Goal: Transaction & Acquisition: Book appointment/travel/reservation

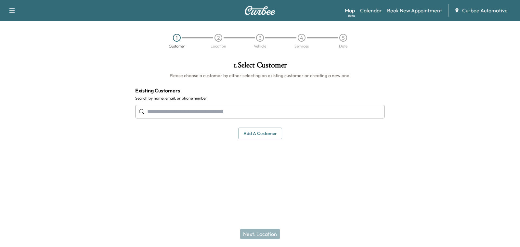
click at [174, 114] on input "text" at bounding box center [260, 112] width 250 height 14
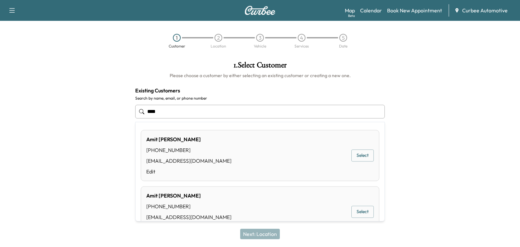
click at [358, 155] on button "Select" at bounding box center [362, 155] width 22 height 12
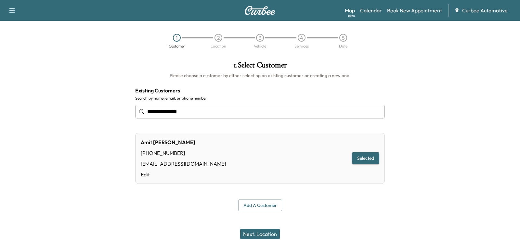
type input "**********"
click at [256, 236] on button "Next: Location" at bounding box center [260, 233] width 40 height 10
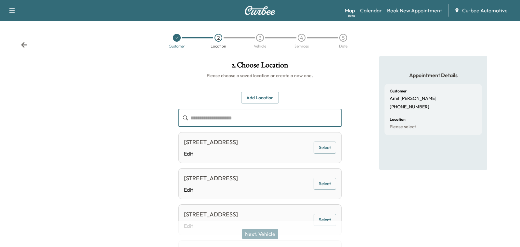
click at [250, 117] on input "text" at bounding box center [265, 118] width 151 height 18
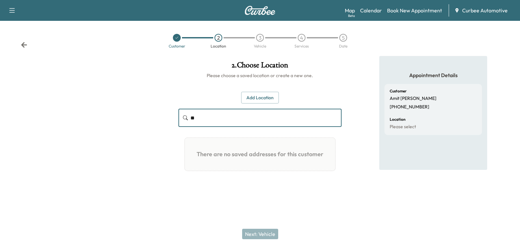
type input "*"
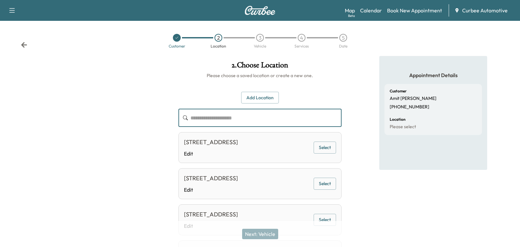
click at [324, 150] on button "Select" at bounding box center [325, 147] width 22 height 12
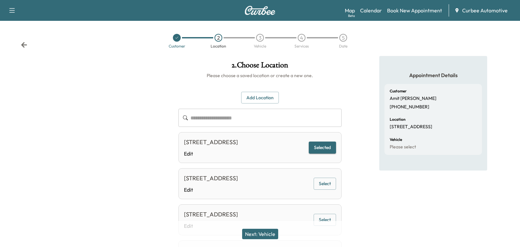
click at [265, 235] on button "Next: Vehicle" at bounding box center [260, 233] width 36 height 10
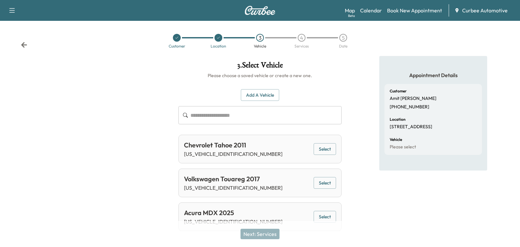
click at [260, 98] on button "Add a Vehicle" at bounding box center [260, 95] width 38 height 12
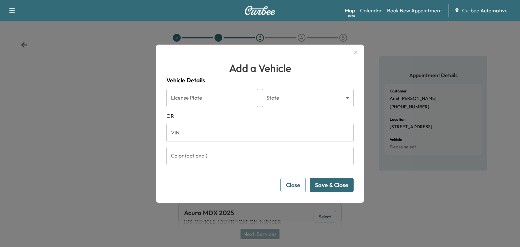
click at [291, 183] on button "Close" at bounding box center [292, 184] width 25 height 15
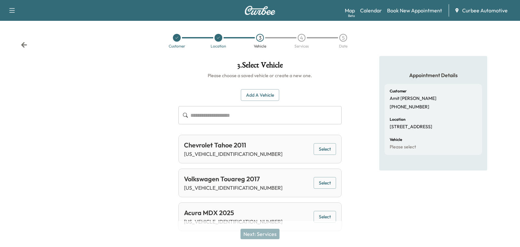
click at [248, 175] on div "Volkswagen Touareg 2017" at bounding box center [233, 179] width 98 height 10
click at [328, 181] on button "Select" at bounding box center [325, 183] width 22 height 12
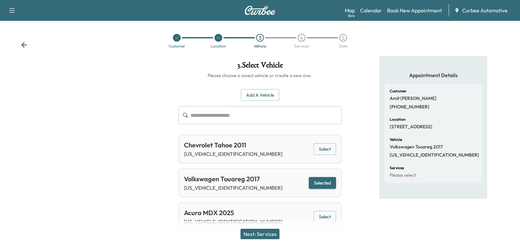
click at [260, 234] on button "Next: Services" at bounding box center [259, 233] width 39 height 10
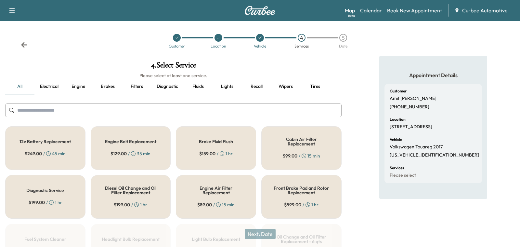
click at [78, 84] on button "Engine" at bounding box center [78, 87] width 29 height 16
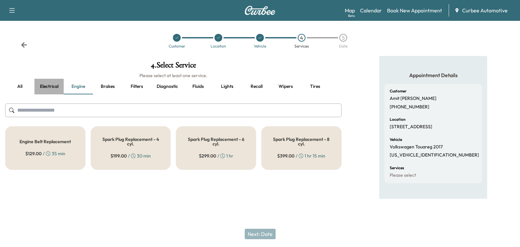
click at [48, 81] on button "Electrical" at bounding box center [48, 87] width 29 height 16
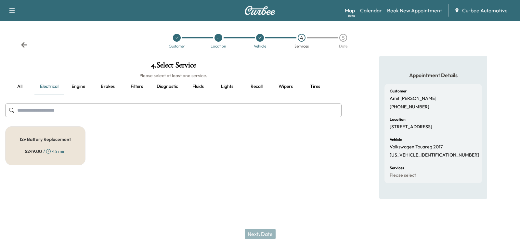
click at [58, 137] on h5 "12v Battery Replacement" at bounding box center [44, 139] width 51 height 5
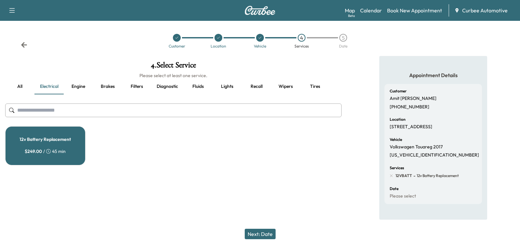
click at [257, 87] on button "Recall" at bounding box center [256, 87] width 29 height 16
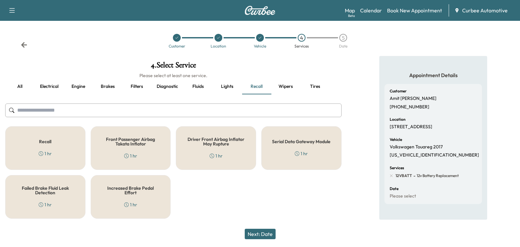
click at [217, 146] on h5 "Driver Front Airbag Inflator May Rupture" at bounding box center [216, 141] width 59 height 9
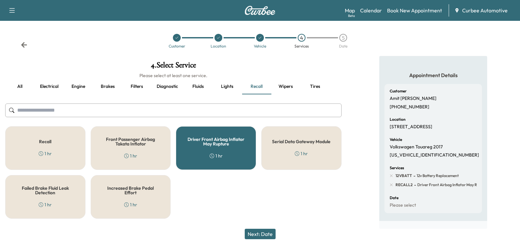
click at [251, 230] on button "Next: Date" at bounding box center [260, 233] width 31 height 10
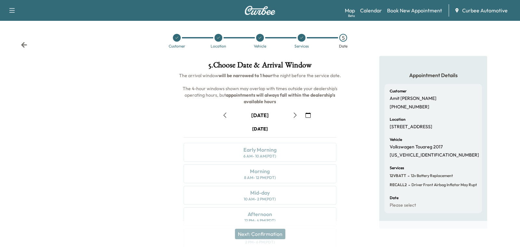
click at [295, 111] on button "button" at bounding box center [295, 115] width 11 height 10
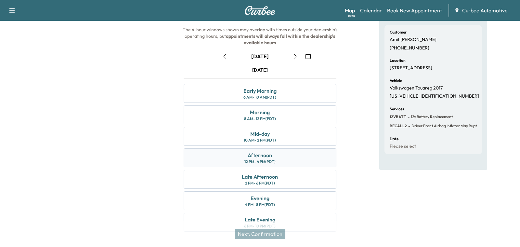
scroll to position [58, 0]
click at [297, 51] on button "button" at bounding box center [295, 56] width 11 height 10
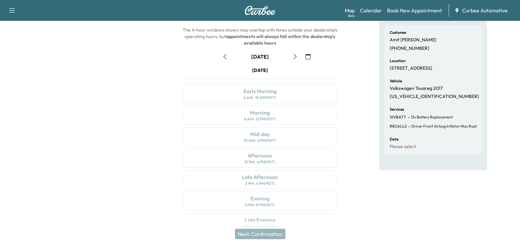
click at [292, 57] on button "button" at bounding box center [295, 56] width 11 height 10
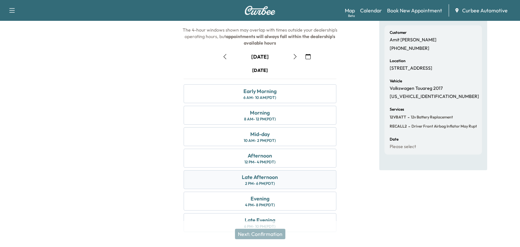
click at [277, 182] on div "Late Afternoon 2 PM - 6 PM (PDT)" at bounding box center [260, 179] width 152 height 19
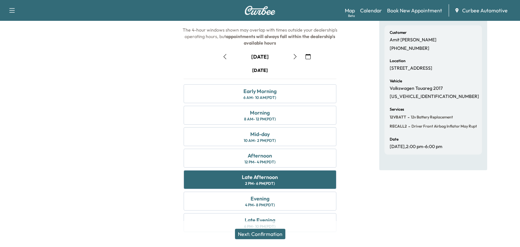
click at [261, 231] on button "Next: Confirmation" at bounding box center [260, 233] width 50 height 10
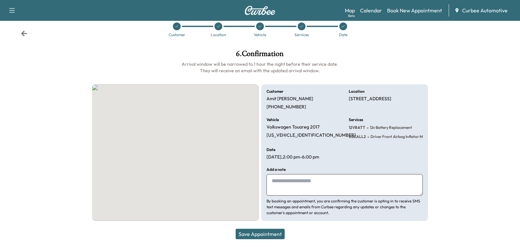
scroll to position [11, 0]
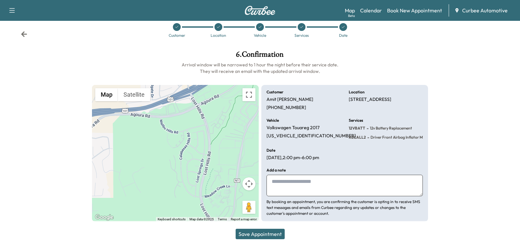
click at [310, 175] on textarea at bounding box center [344, 185] width 156 height 21
type textarea "**********"
click at [272, 234] on button "Save Appointment" at bounding box center [260, 233] width 49 height 10
